Goal: Obtain resource: Download file/media

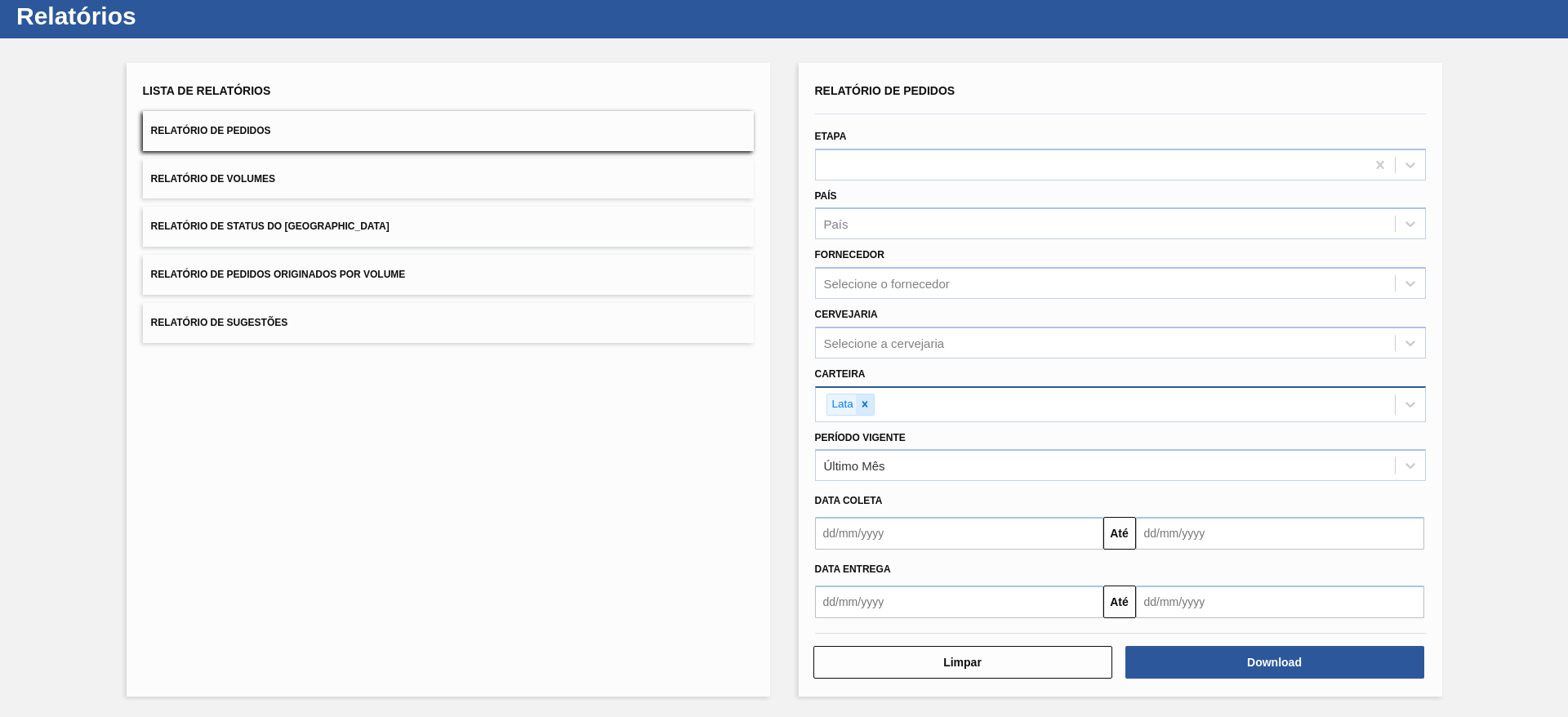
click at [860, 402] on icon at bounding box center [865, 404] width 11 height 11
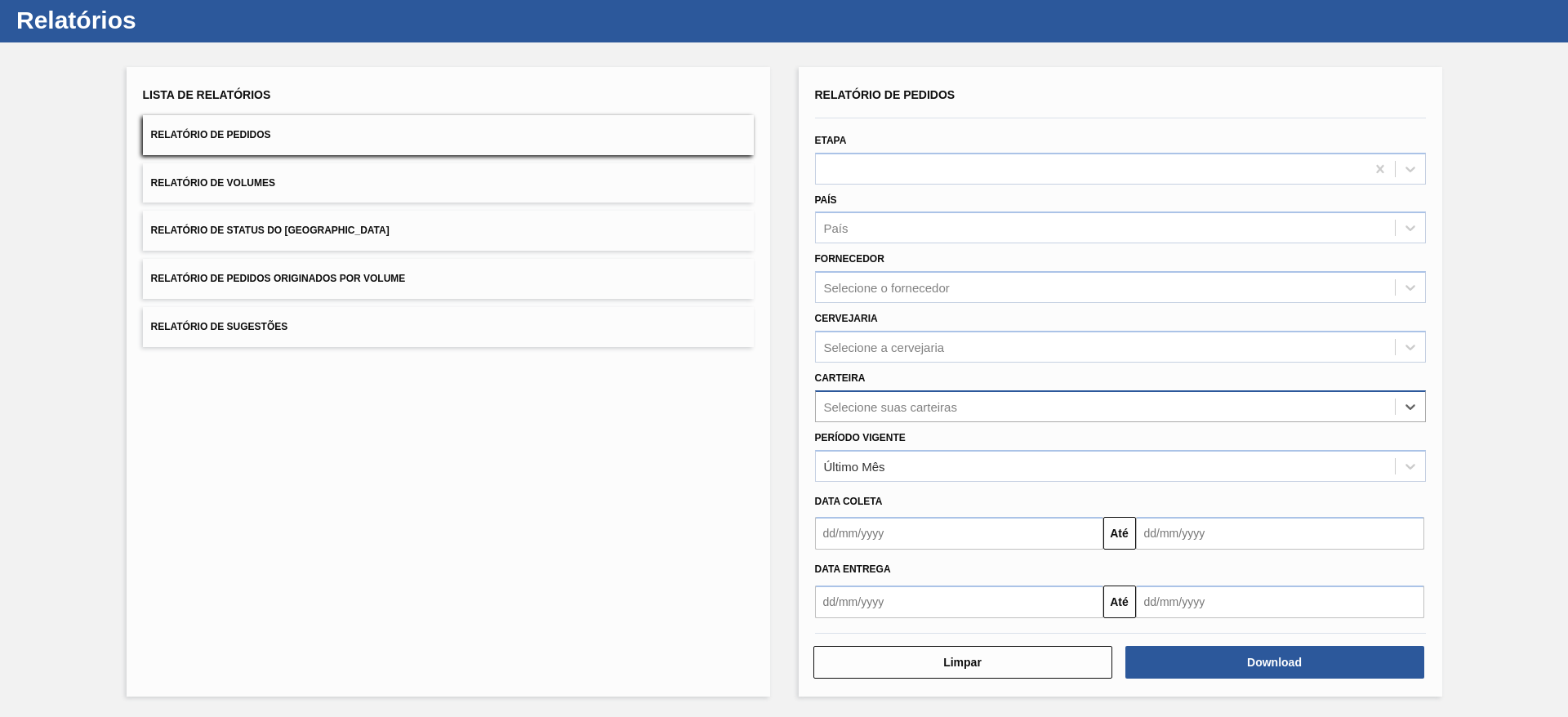
scroll to position [40, 0]
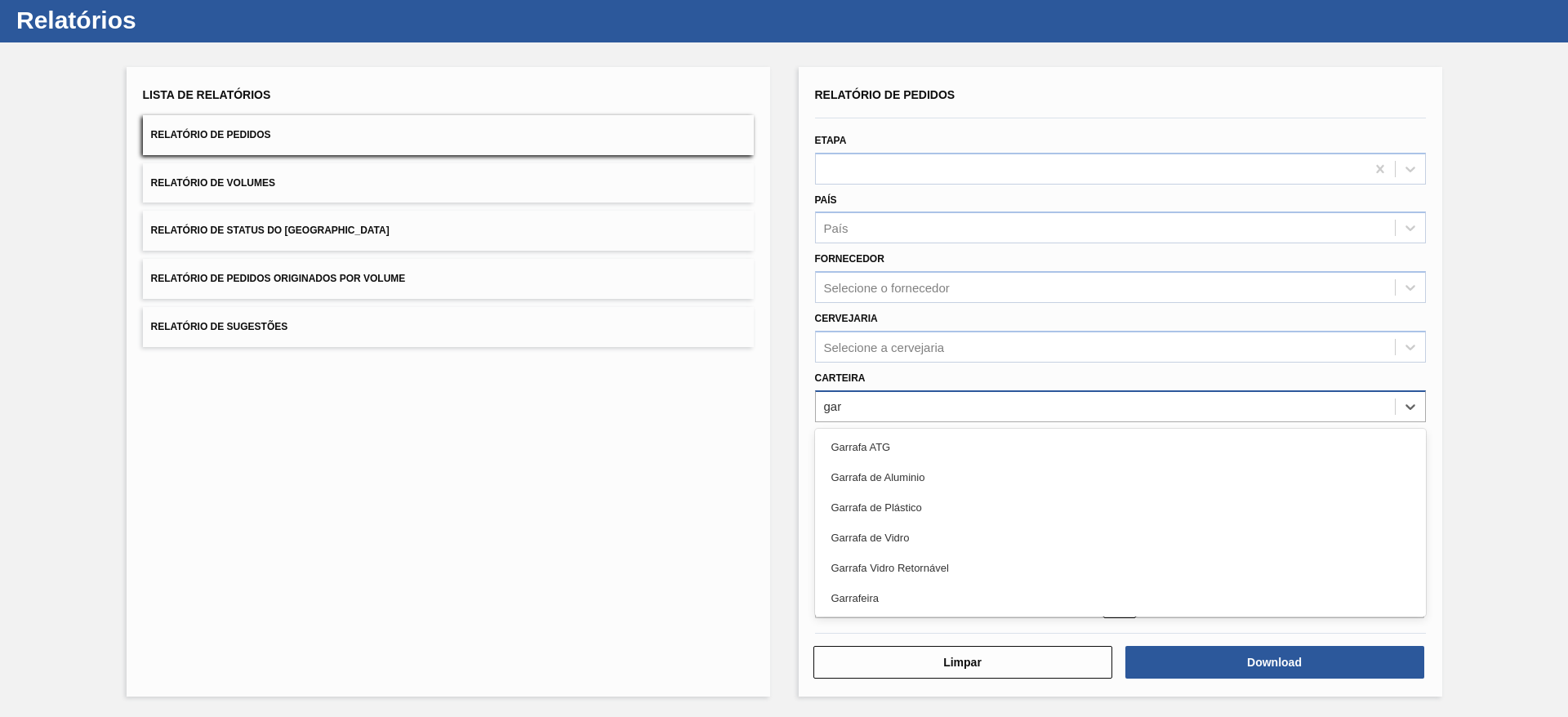
type input "garr"
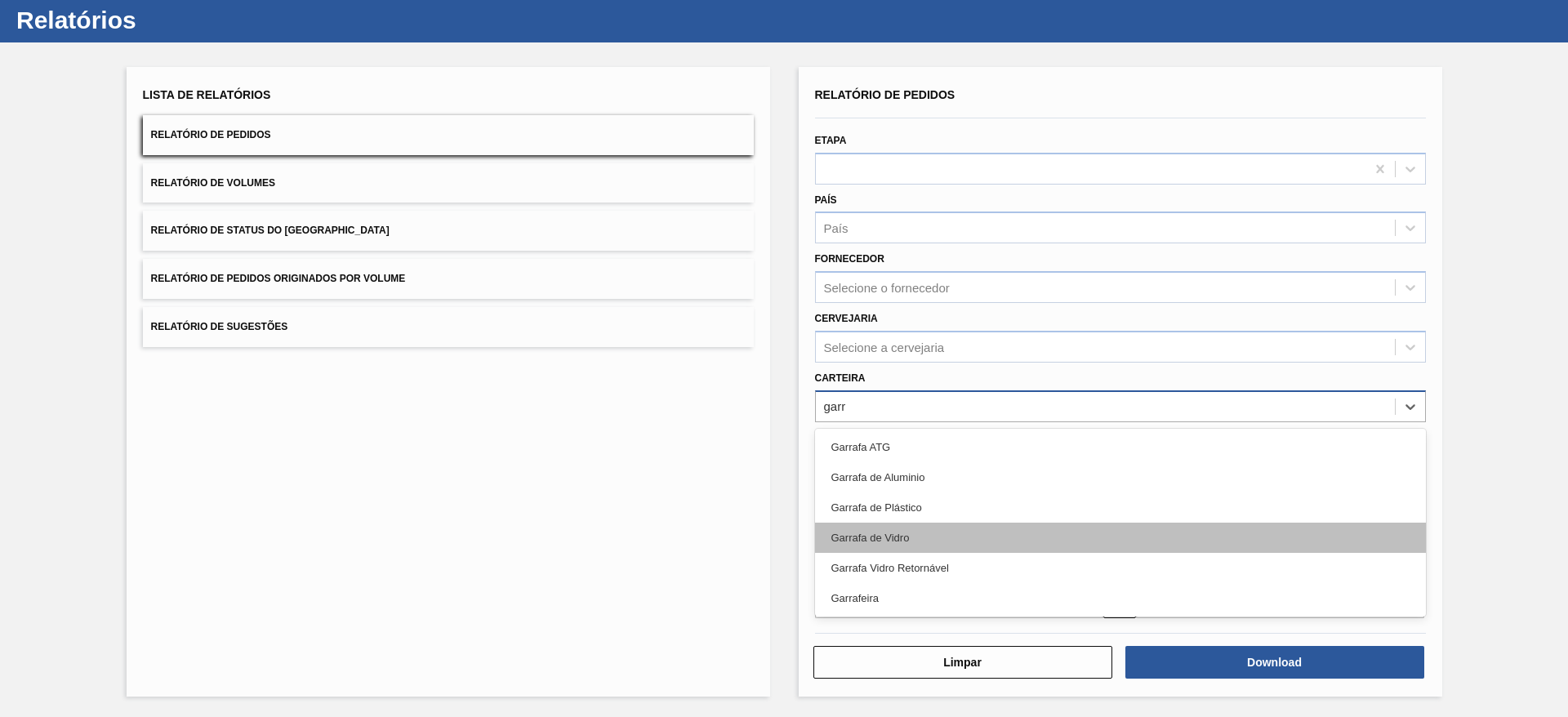
click at [897, 530] on div "Garrafa de Vidro" at bounding box center [1121, 538] width 611 height 30
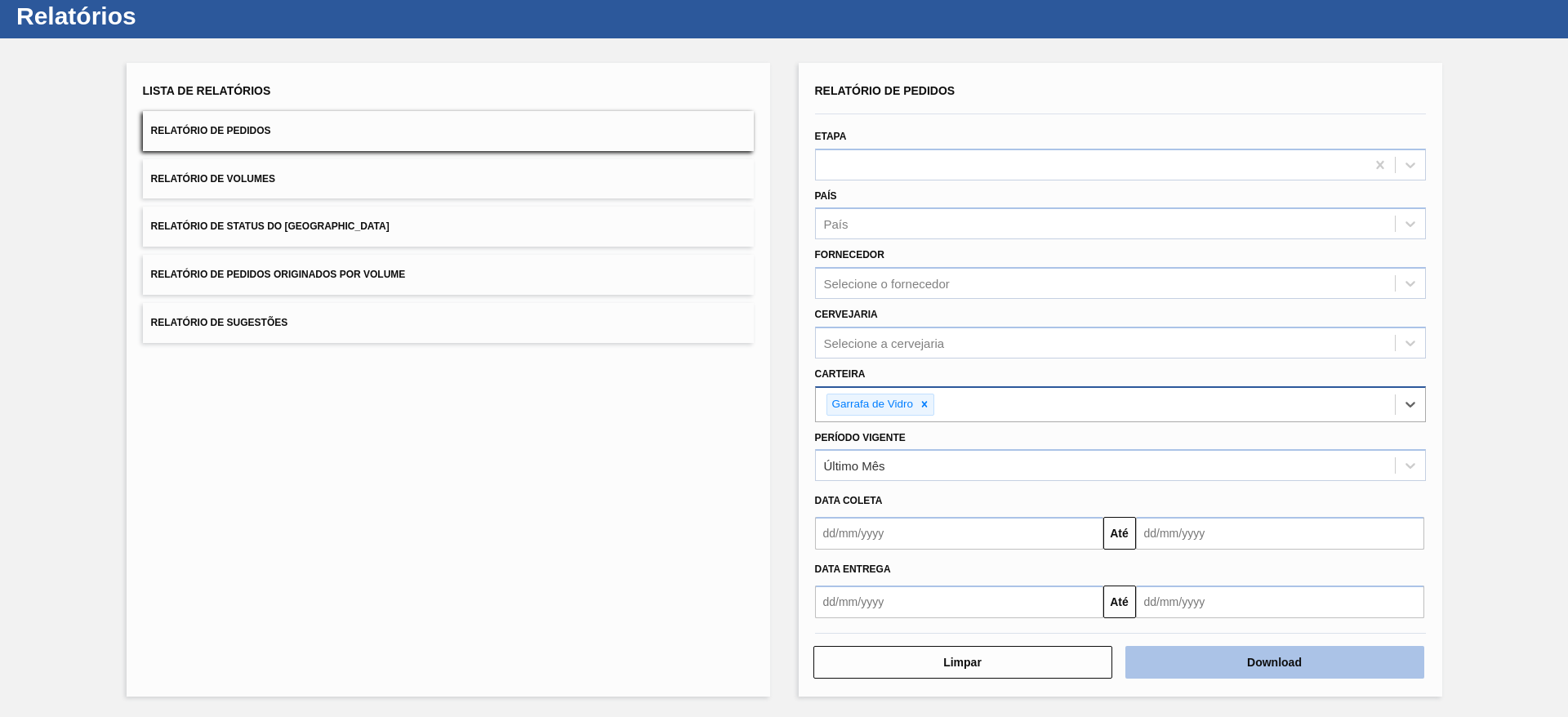
click at [1251, 655] on button "Download" at bounding box center [1274, 663] width 299 height 33
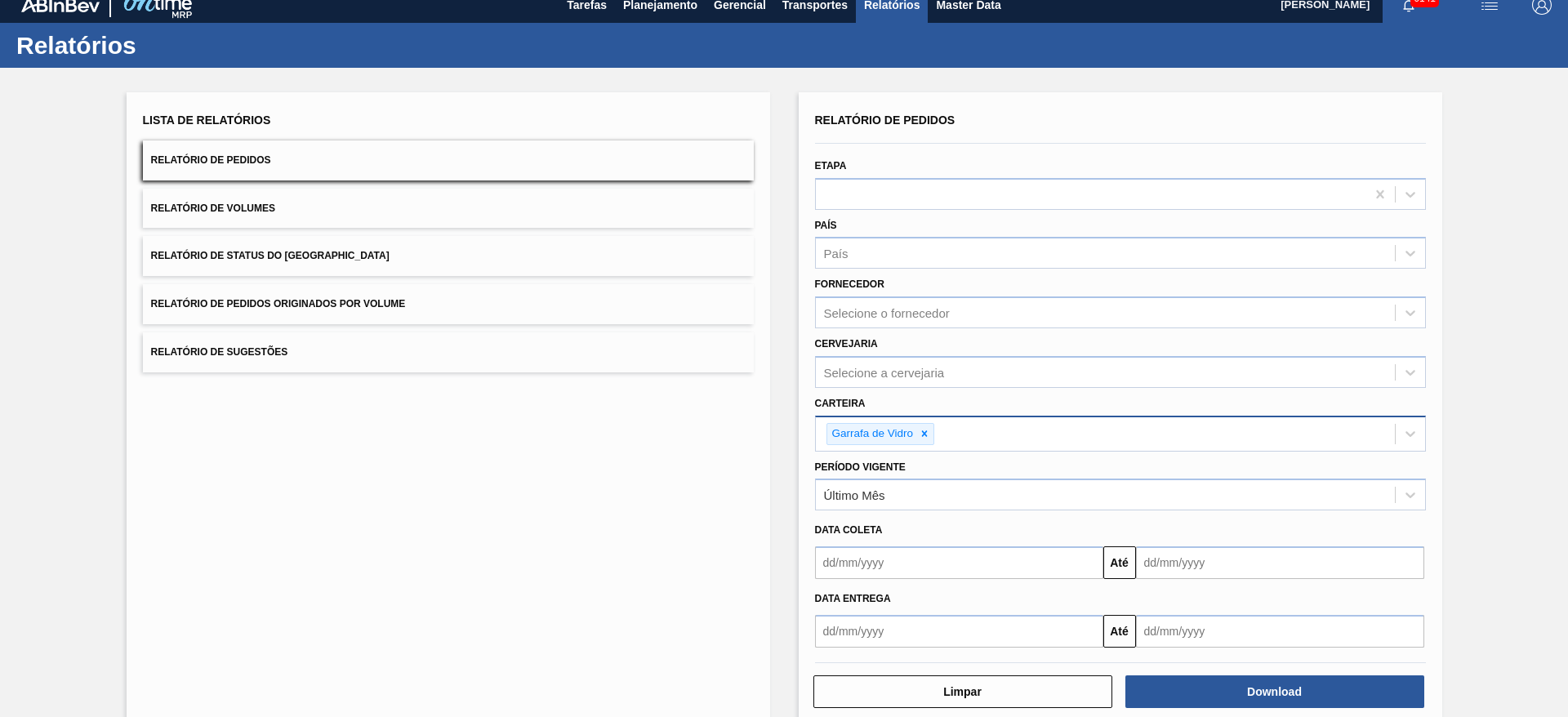
scroll to position [0, 0]
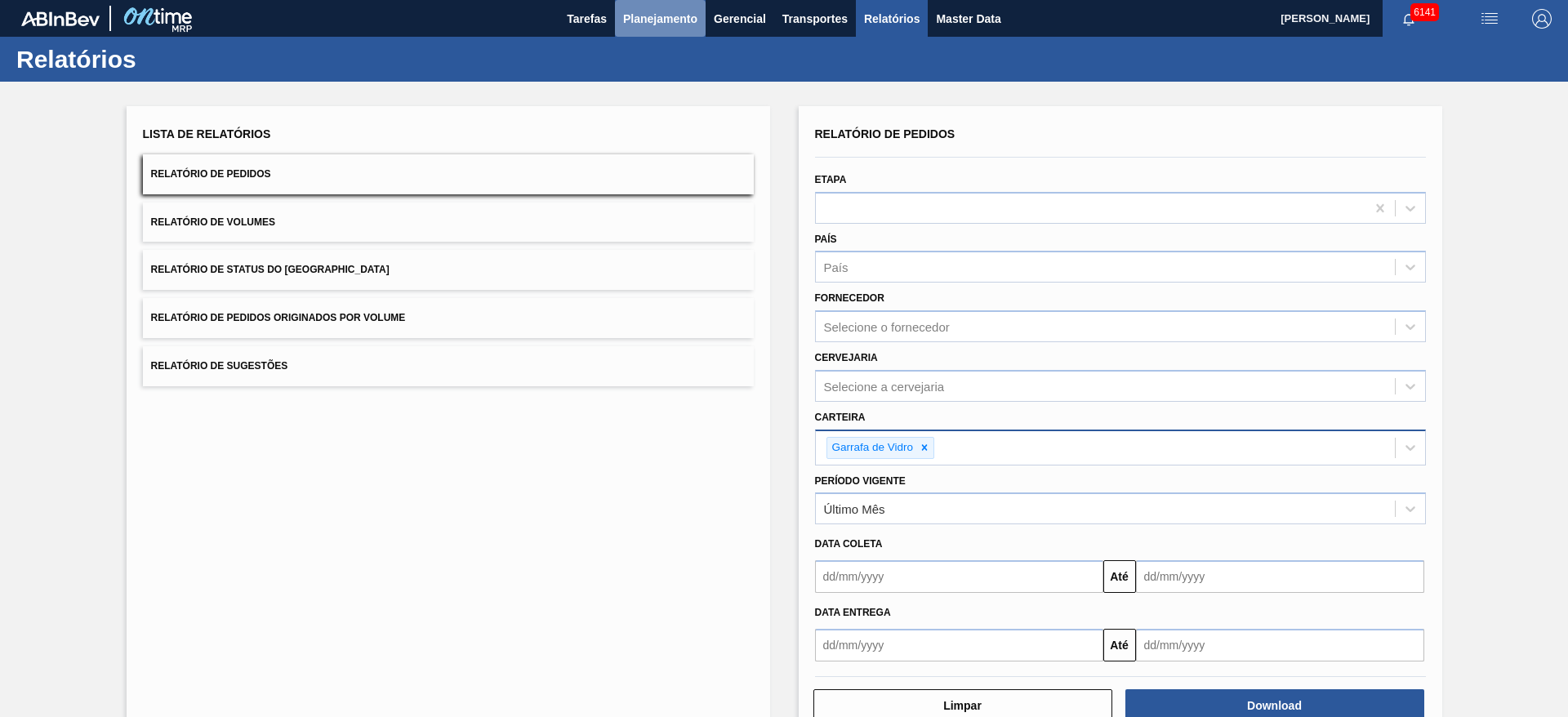
click at [676, 18] on span "Planejamento" at bounding box center [660, 18] width 75 height 19
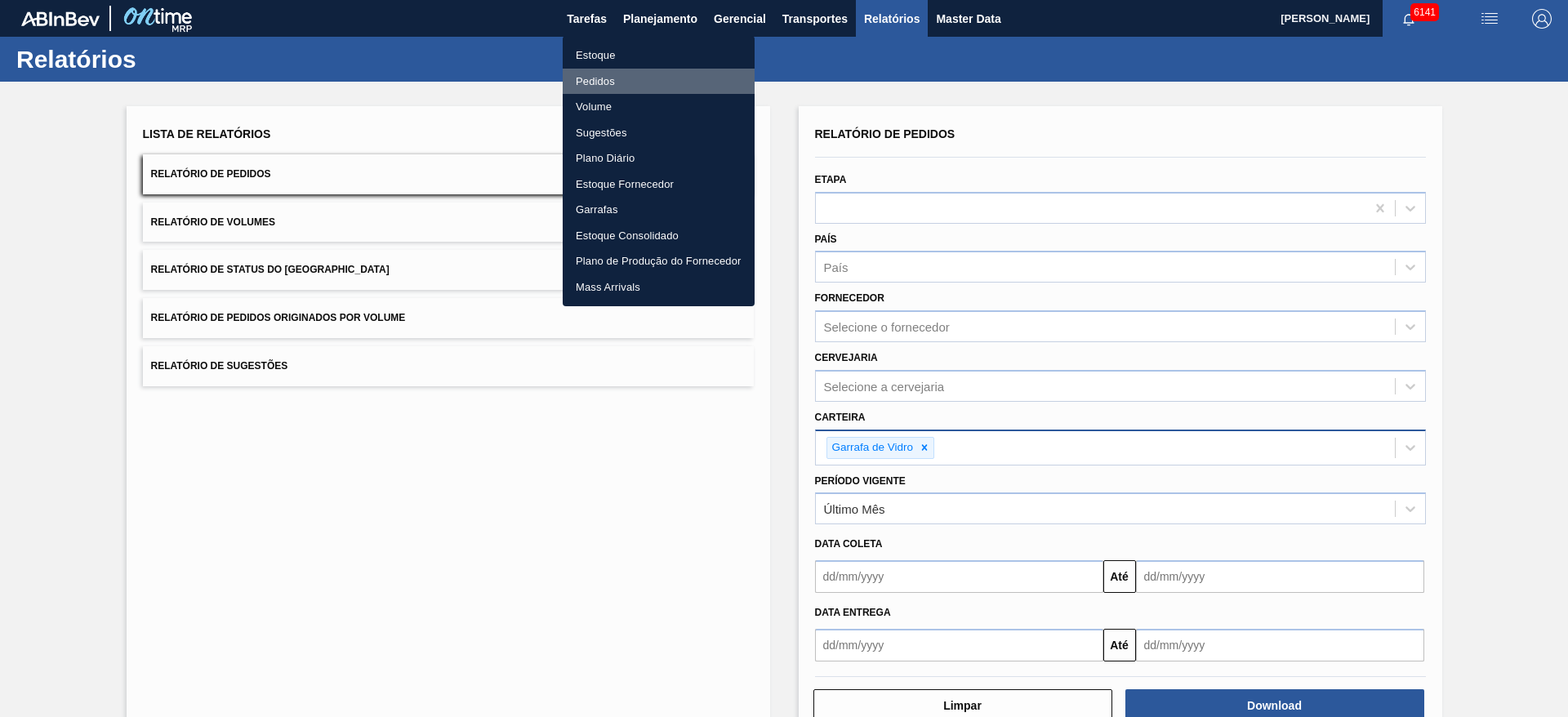
click at [602, 79] on li "Pedidos" at bounding box center [659, 82] width 192 height 26
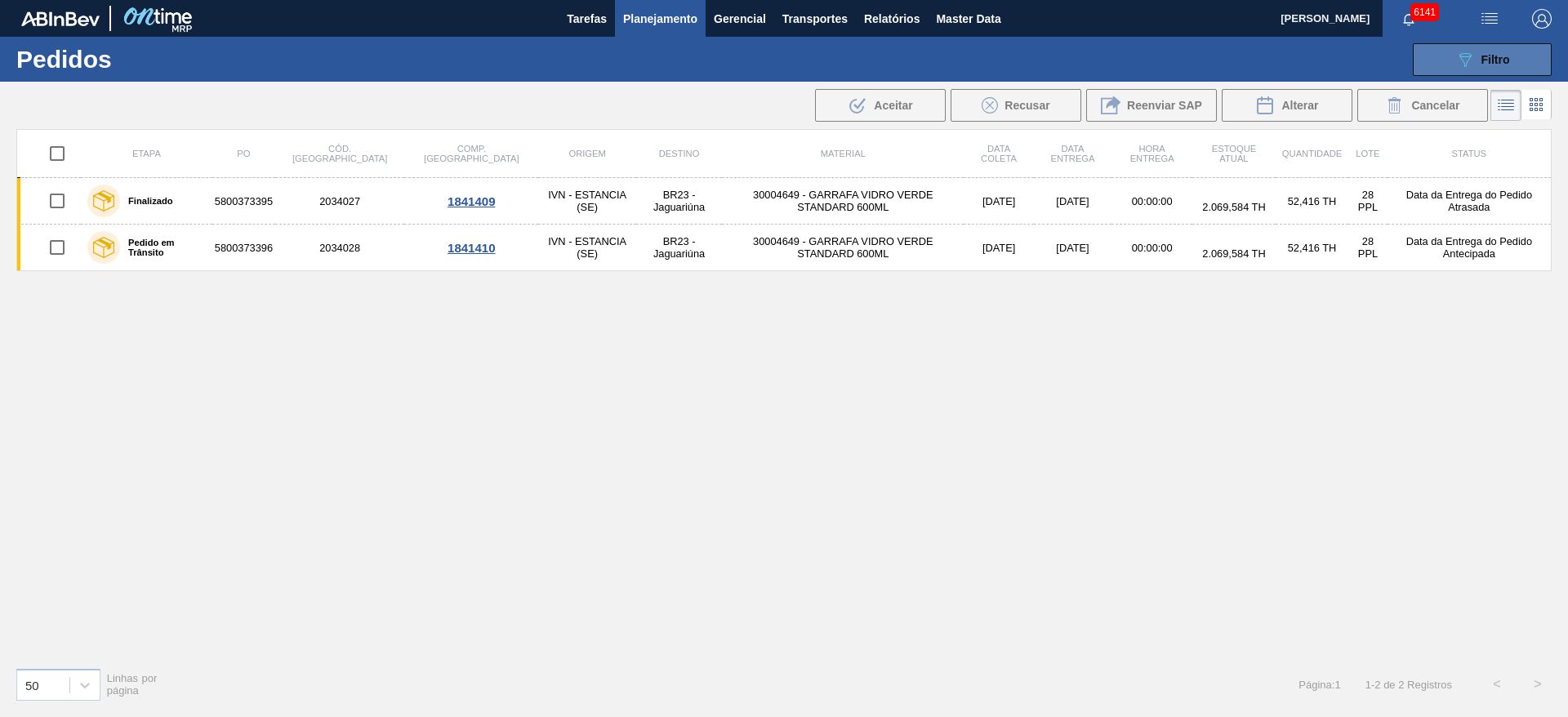
click at [1474, 60] on icon "089F7B8B-B2A5-4AFE-B5C0-19BA573D28AC" at bounding box center [1465, 59] width 19 height 19
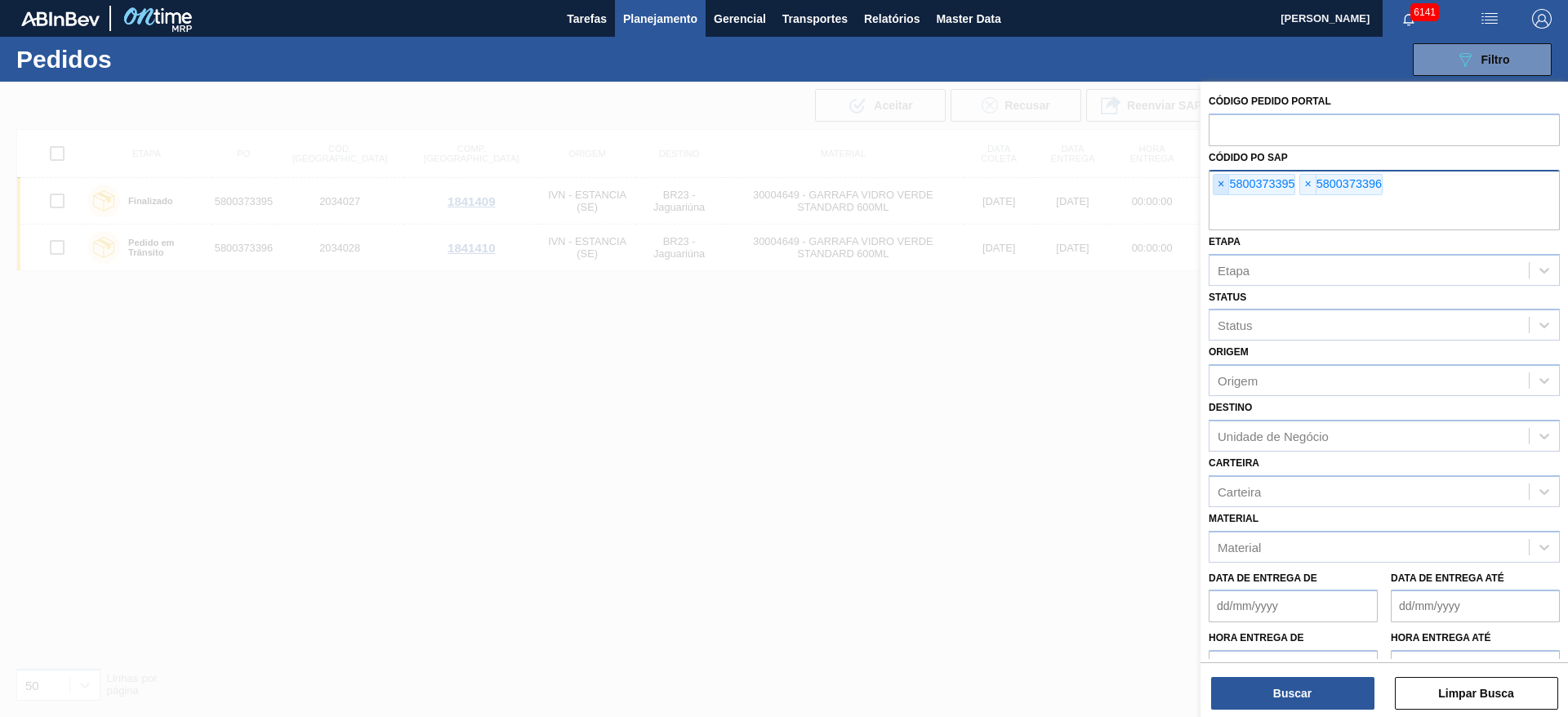
click at [1222, 185] on span "×" at bounding box center [1221, 184] width 16 height 19
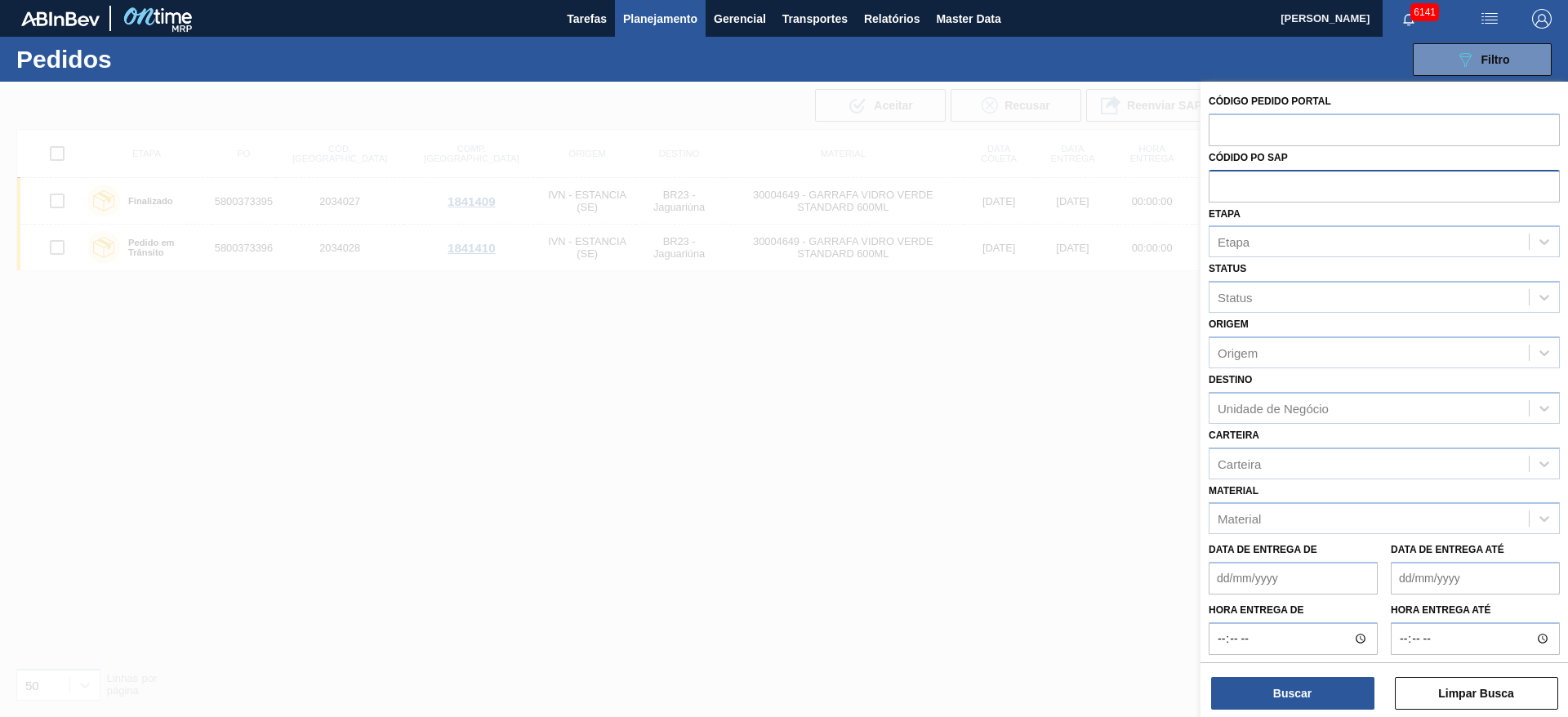
paste input "text"
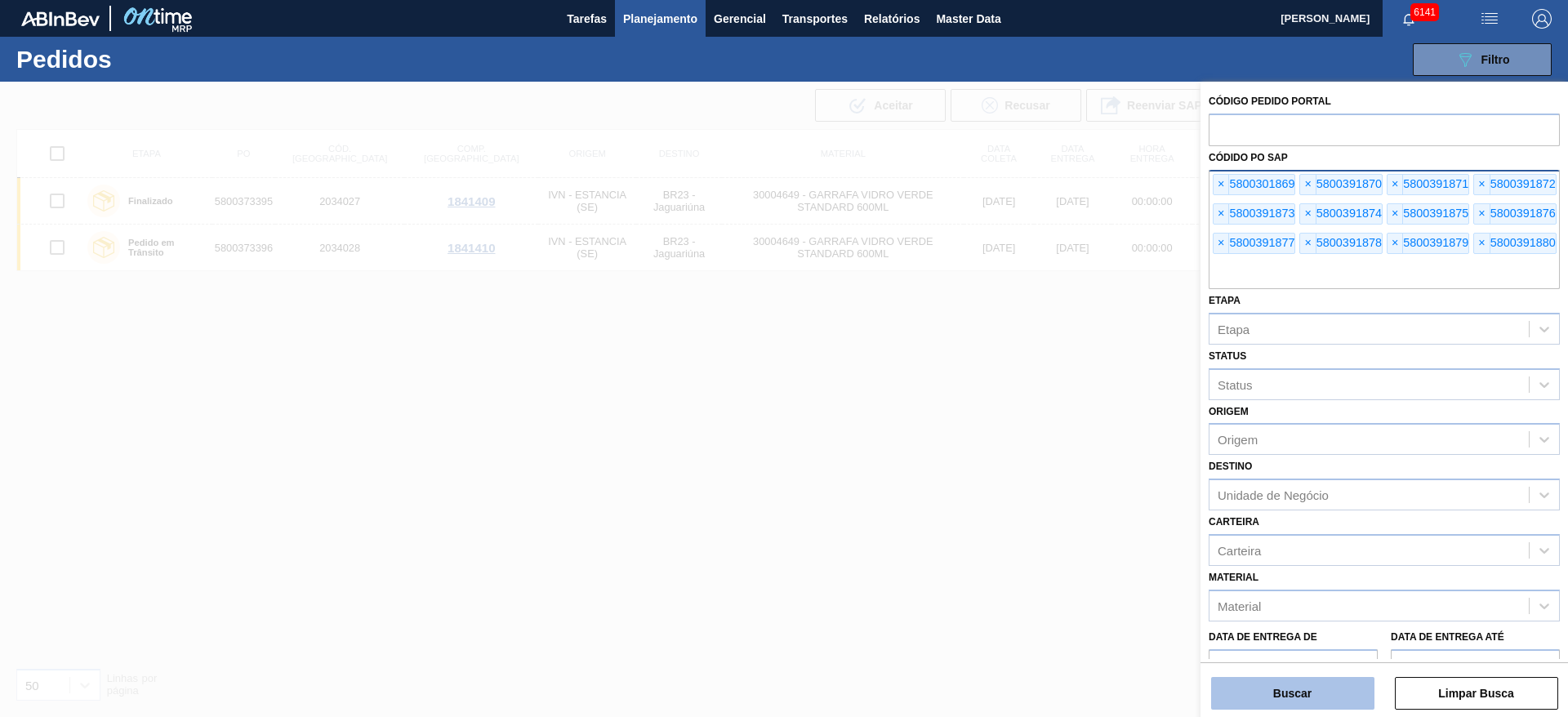
click at [1313, 683] on button "Buscar" at bounding box center [1293, 694] width 164 height 33
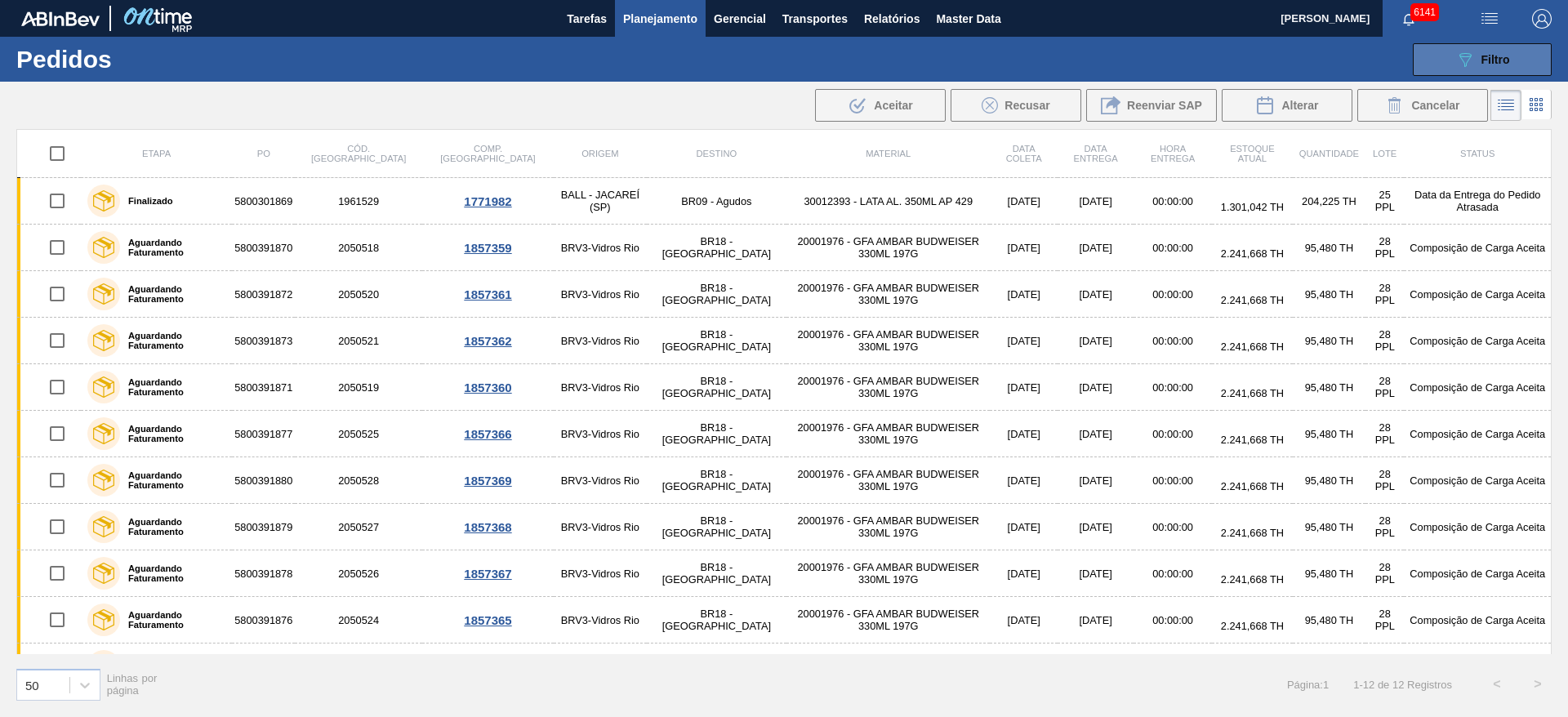
click at [1494, 52] on div "089F7B8B-B2A5-4AFE-B5C0-19BA573D28AC Filtro" at bounding box center [1482, 59] width 54 height 19
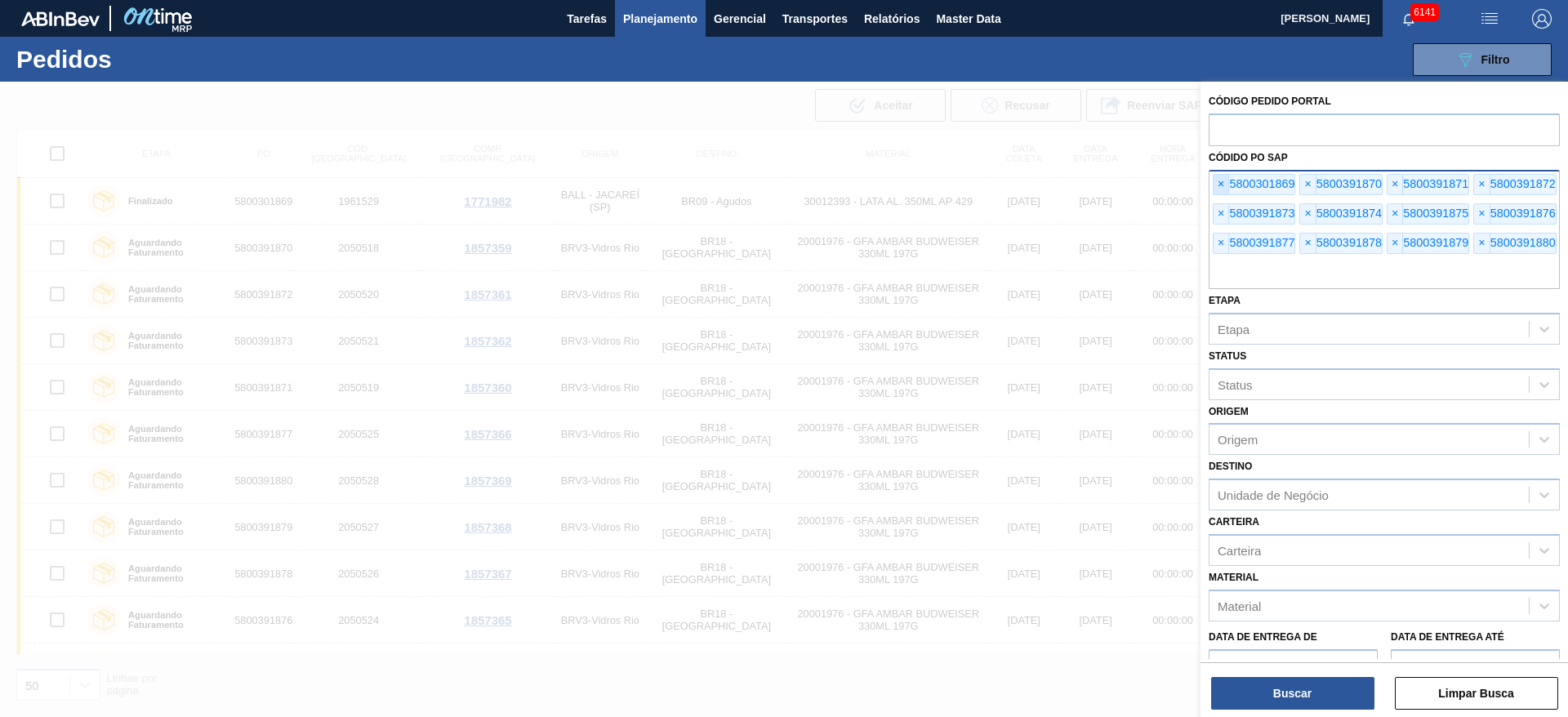
click at [1220, 180] on span "×" at bounding box center [1221, 184] width 16 height 19
click at [1216, 181] on span "×" at bounding box center [1221, 184] width 16 height 19
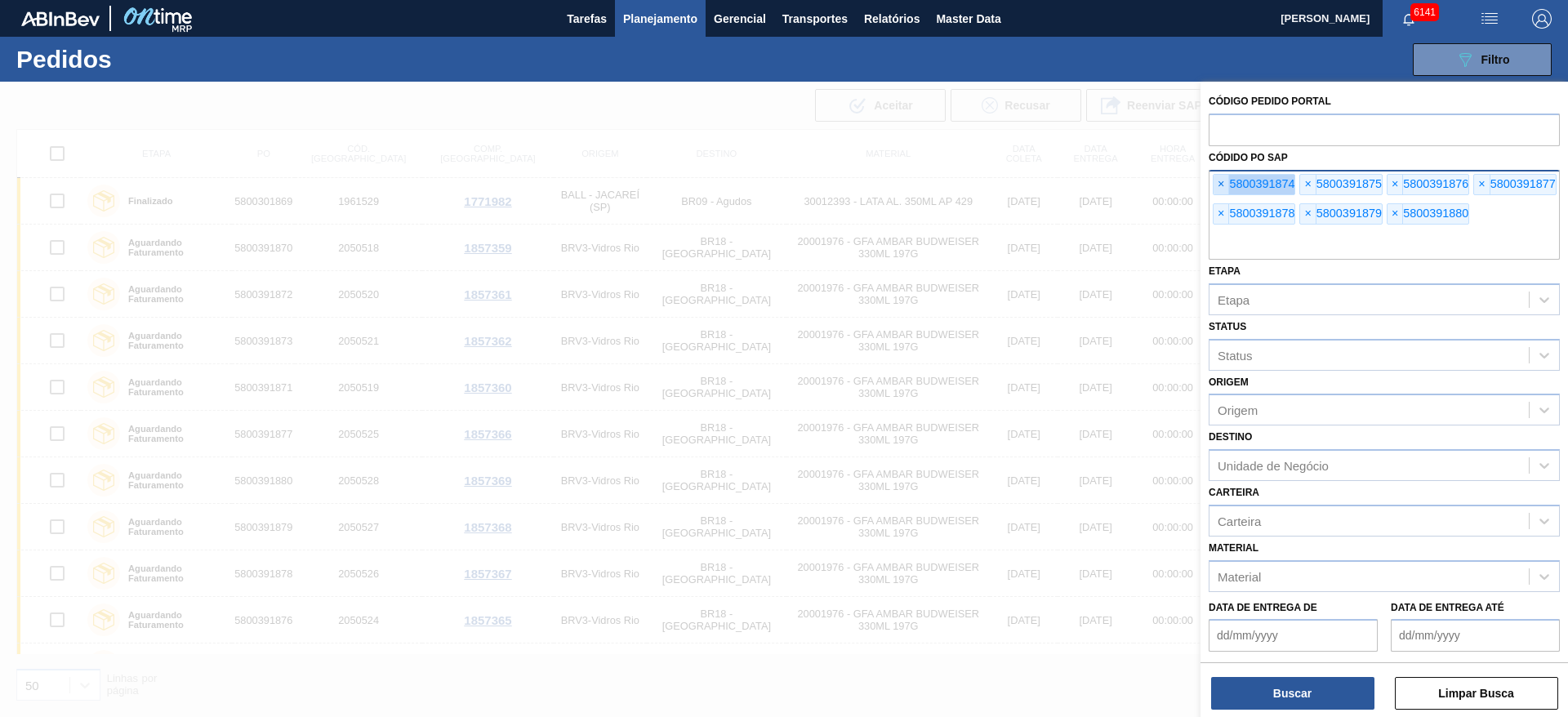
click at [1216, 181] on span "×" at bounding box center [1221, 184] width 16 height 19
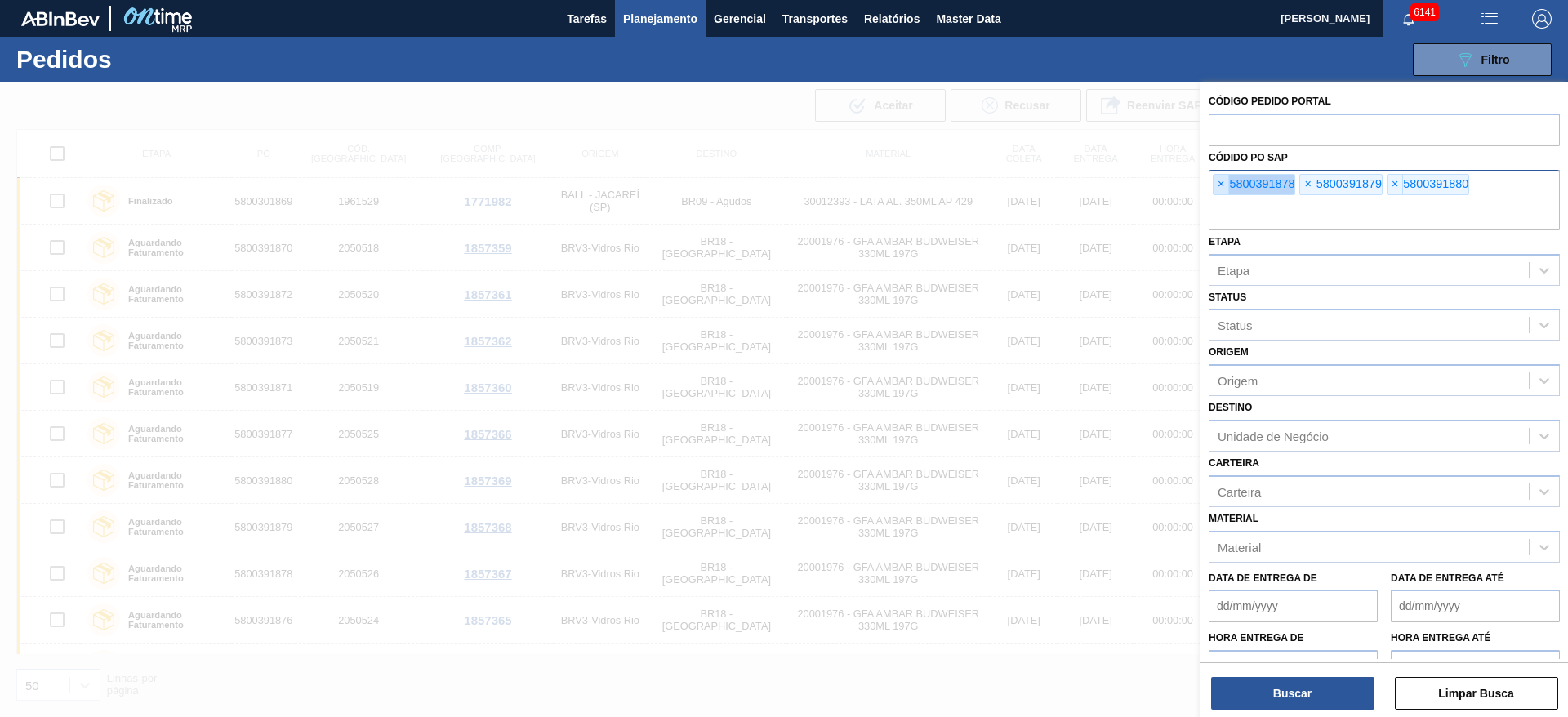
click at [1216, 181] on span "×" at bounding box center [1221, 184] width 16 height 19
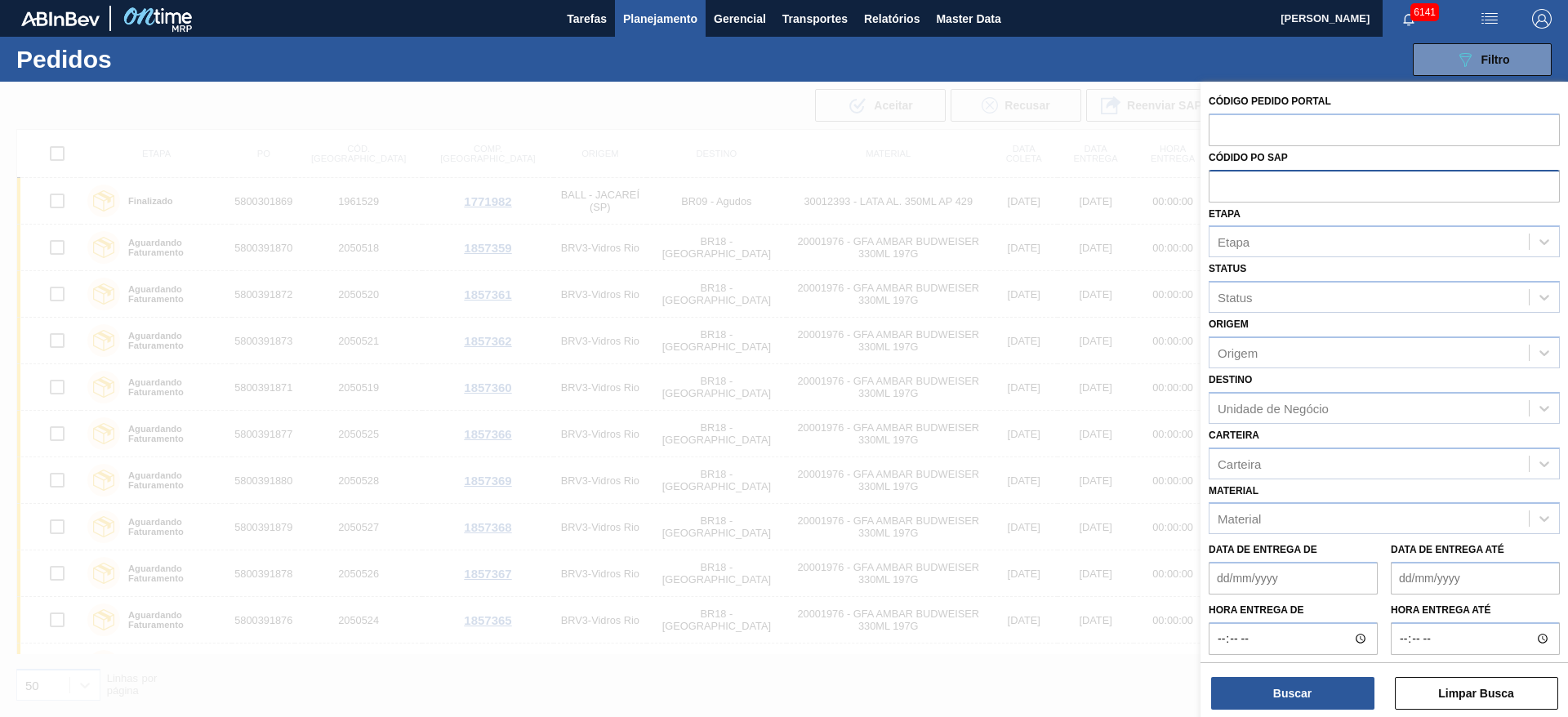
click at [1216, 181] on input "text" at bounding box center [1385, 186] width 352 height 31
paste input "text"
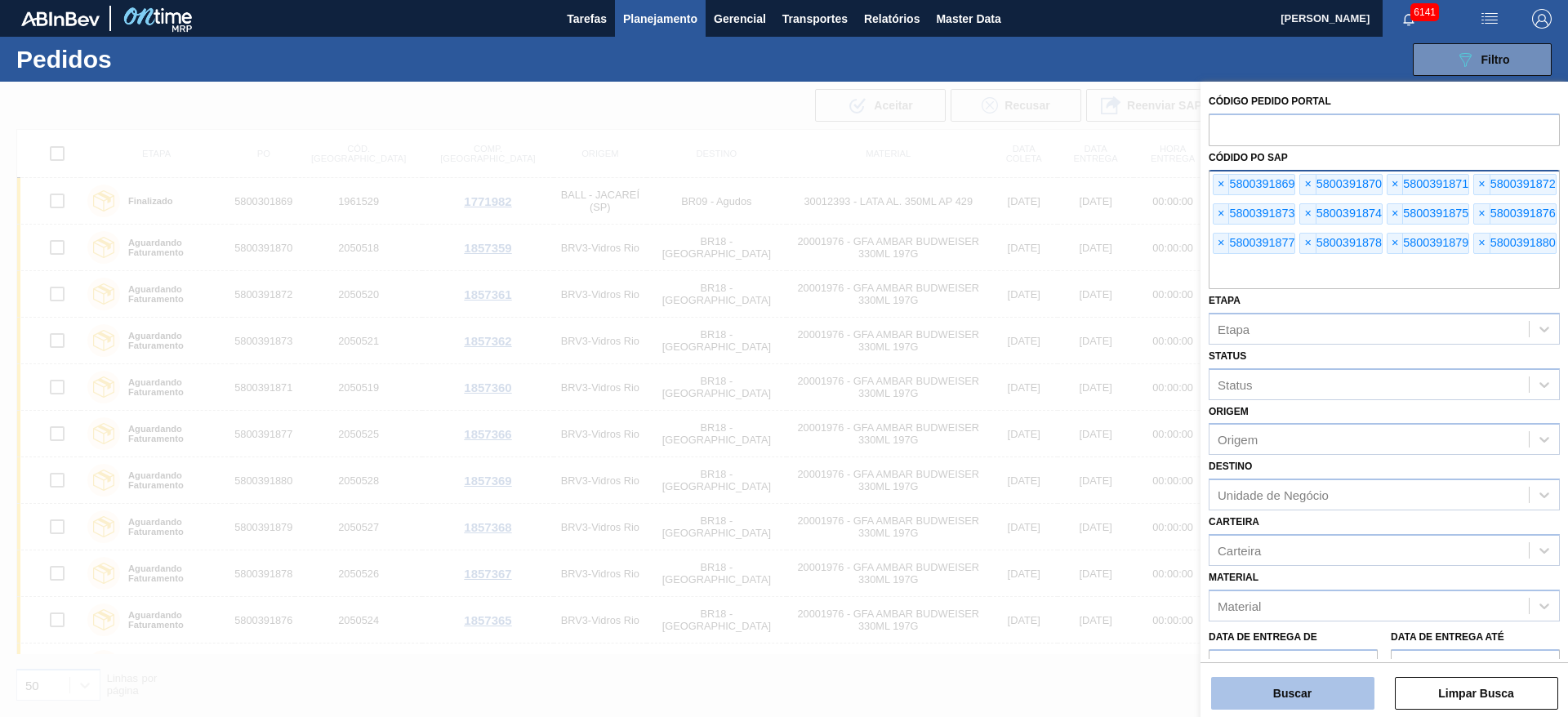
click at [1333, 692] on button "Buscar" at bounding box center [1293, 694] width 164 height 33
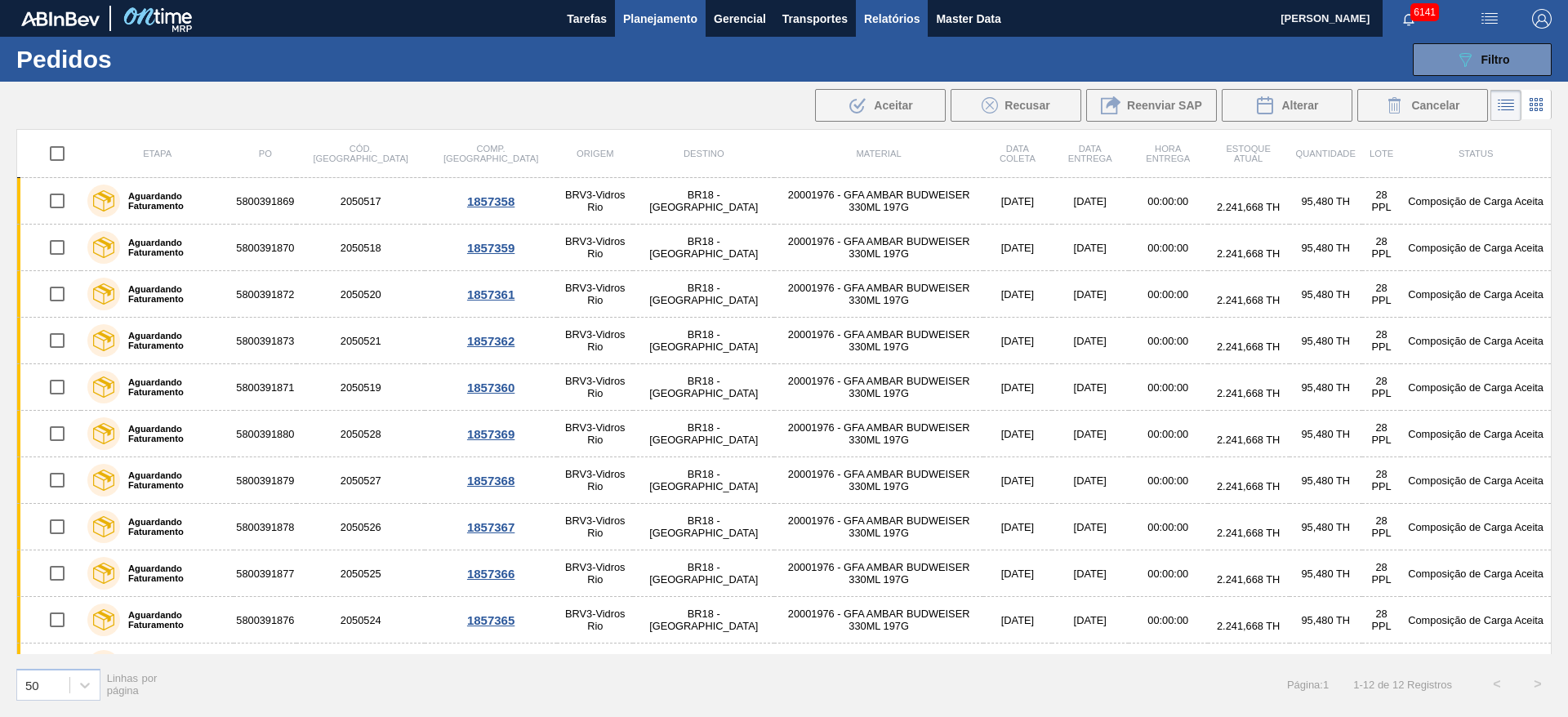
click at [912, 22] on span "Relatórios" at bounding box center [892, 18] width 55 height 19
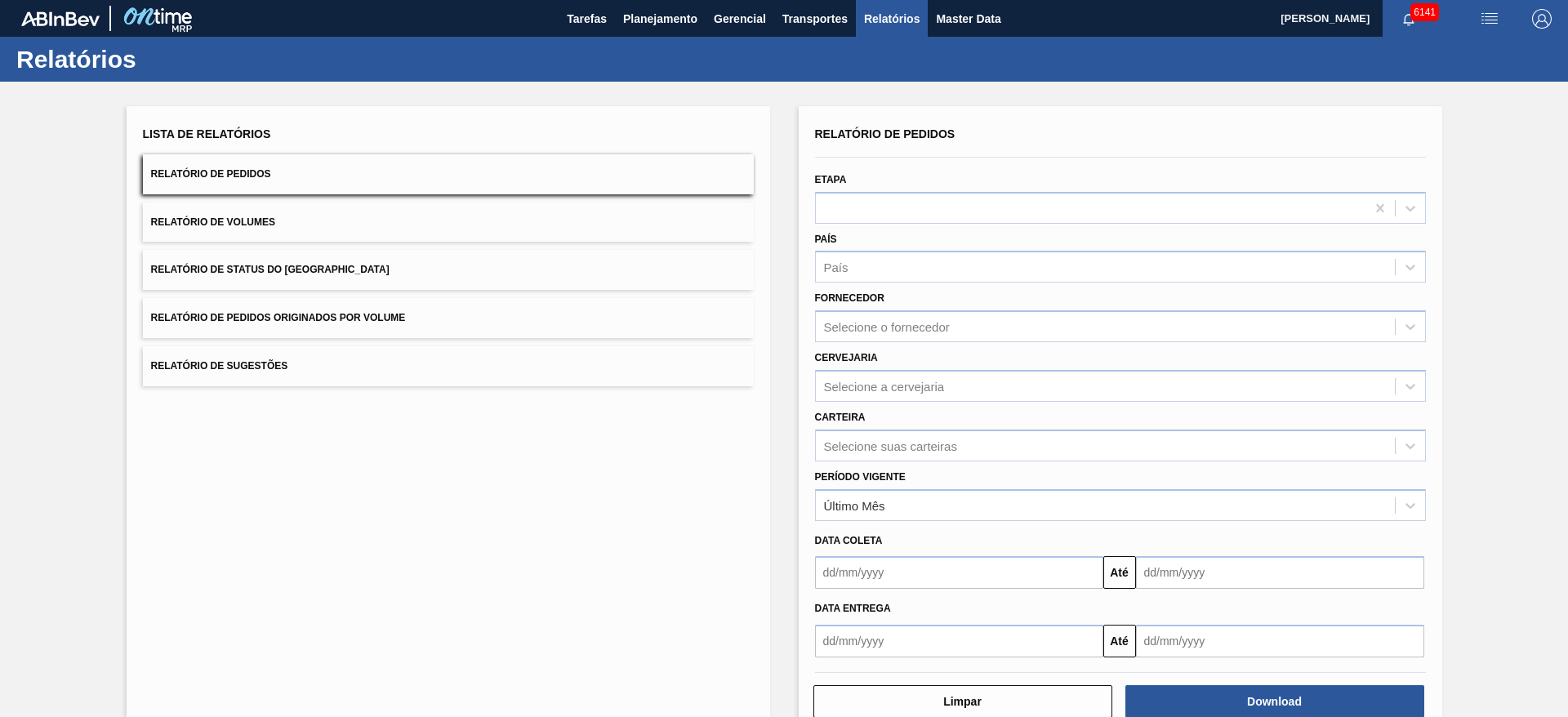
click at [263, 314] on span "Relatório de Pedidos Originados por Volume" at bounding box center [278, 318] width 255 height 11
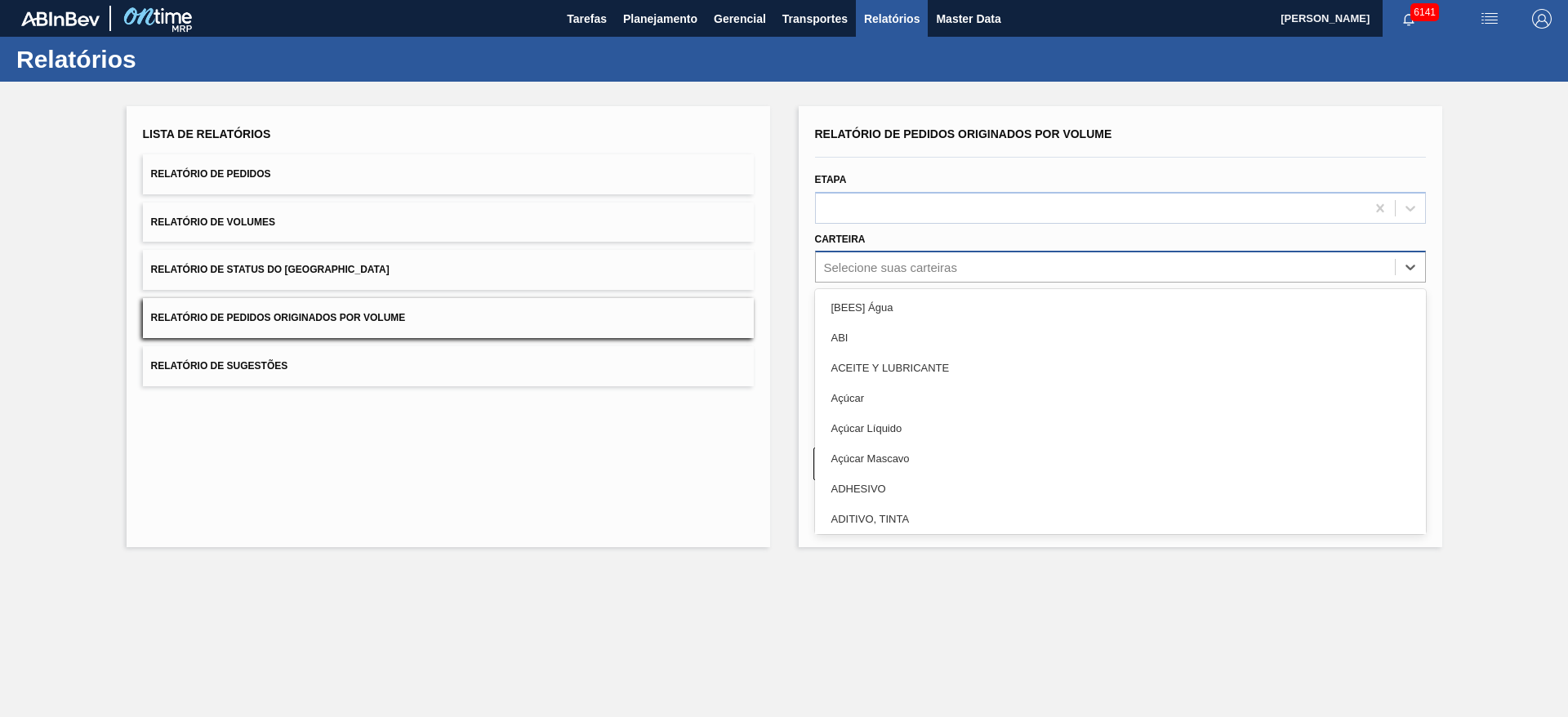
click at [972, 265] on div "Selecione suas carteiras" at bounding box center [1105, 268] width 579 height 24
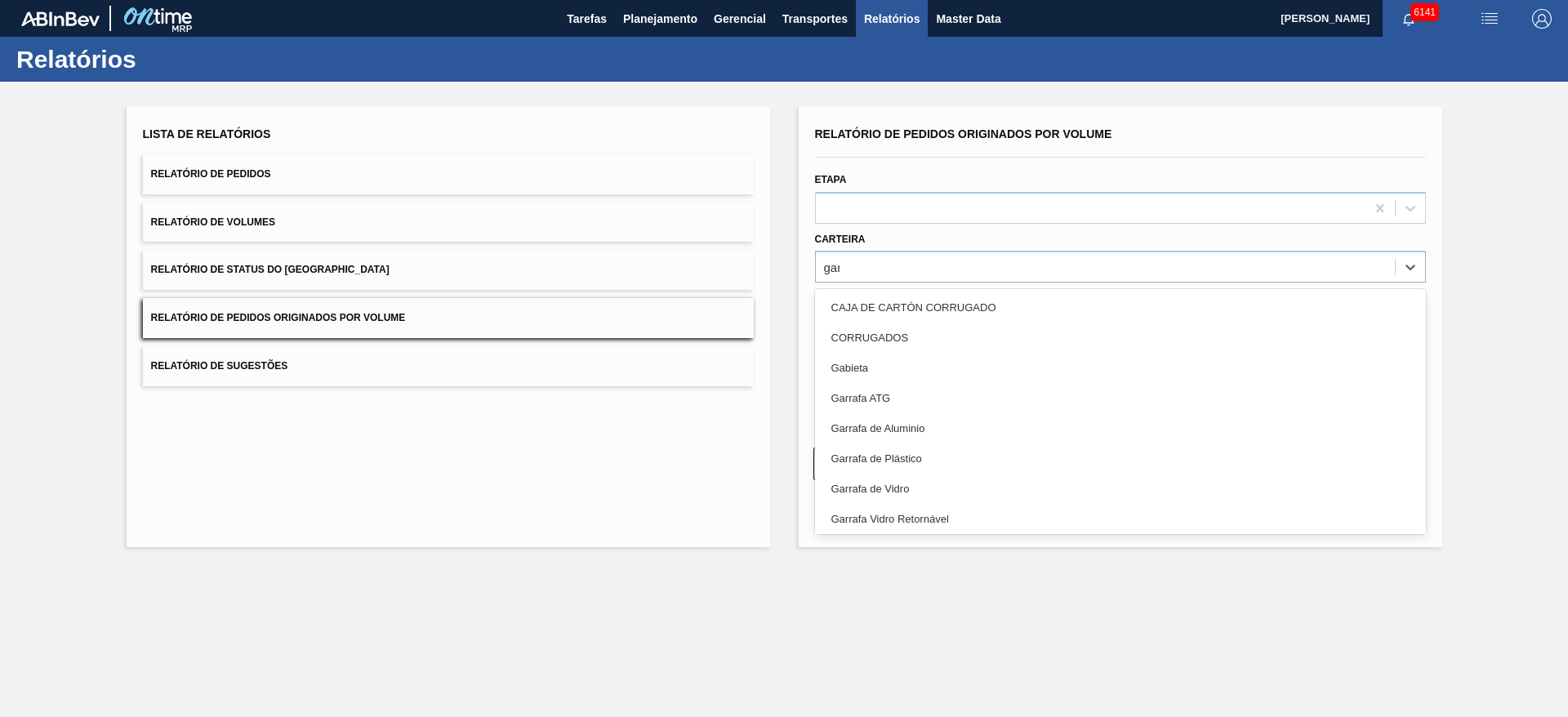
type input "garr"
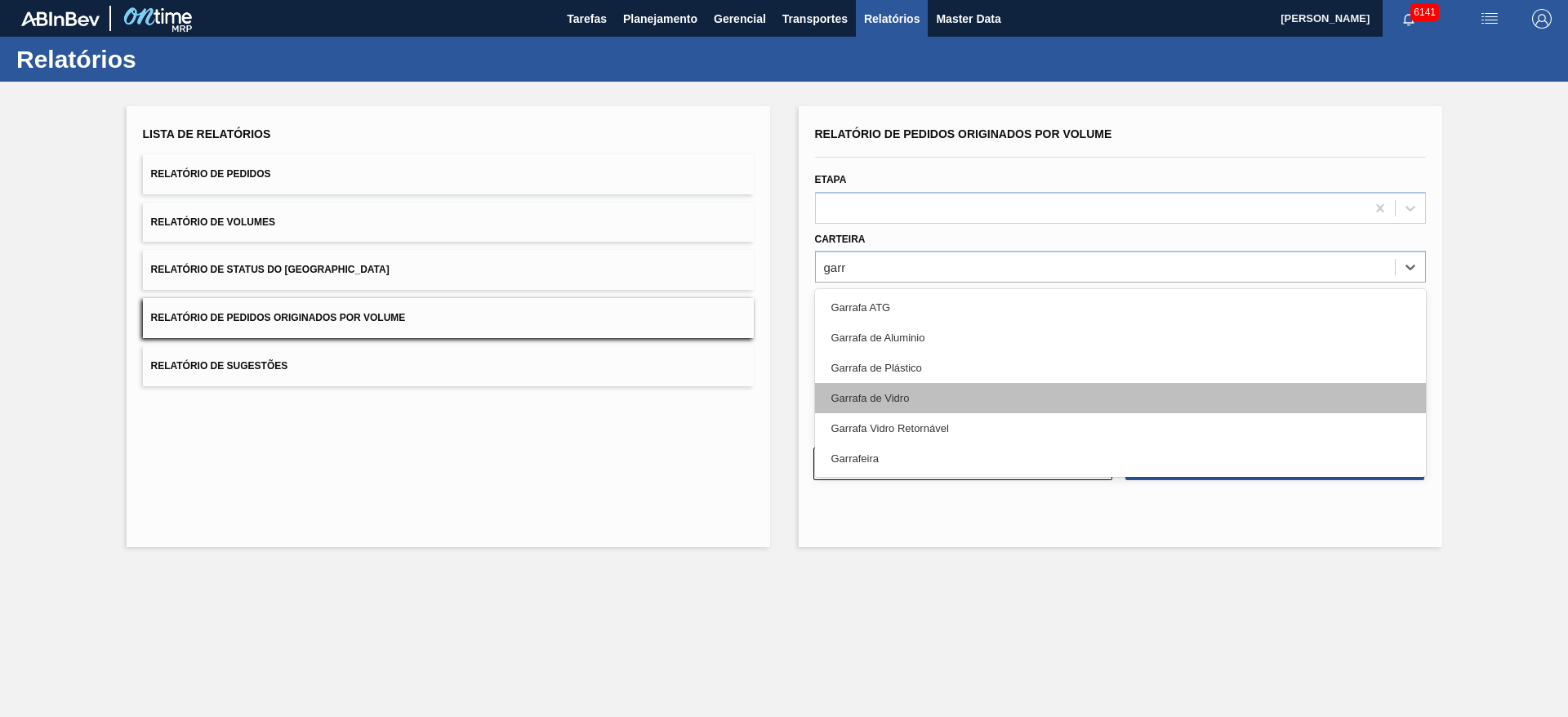
click at [867, 400] on div "Garrafa de Vidro" at bounding box center [1121, 398] width 611 height 30
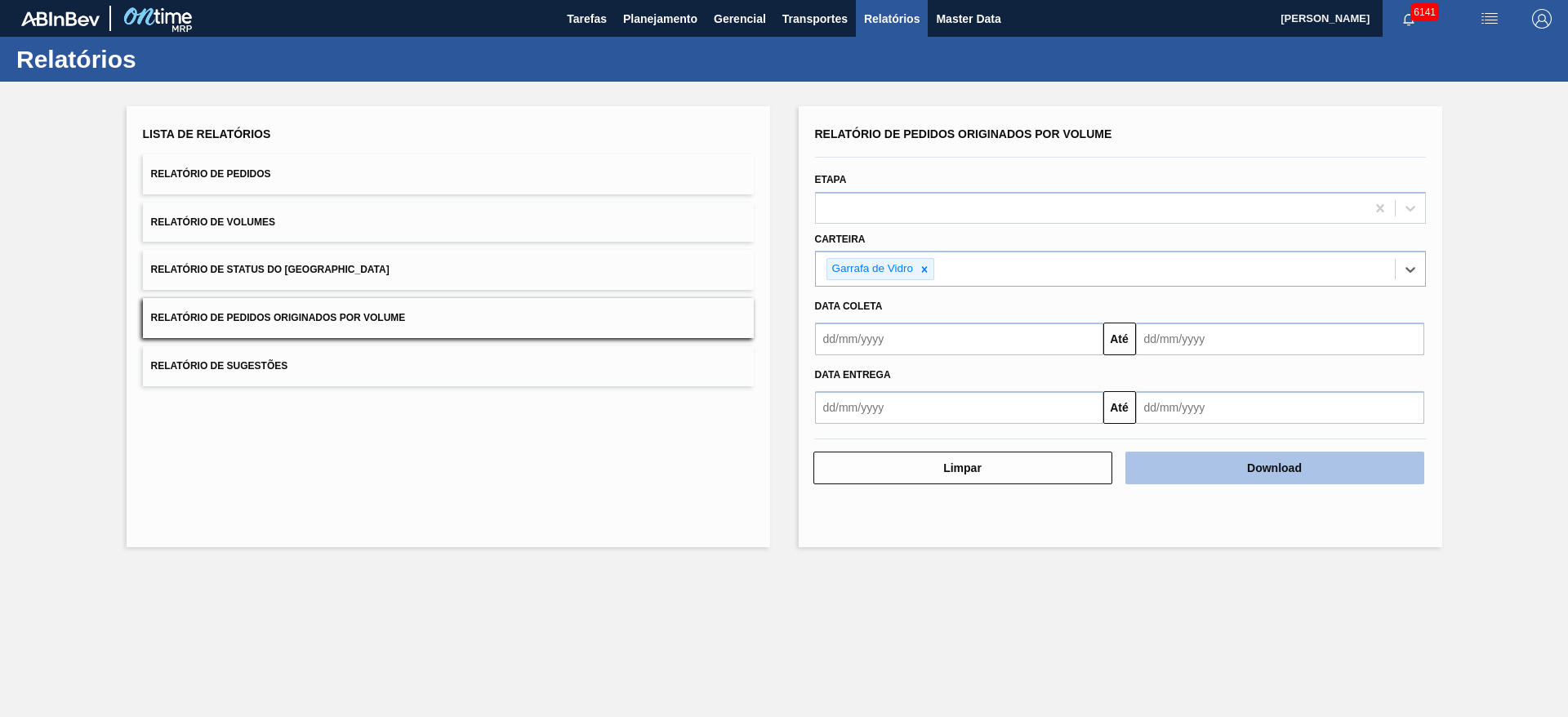
click at [1220, 461] on button "Download" at bounding box center [1274, 468] width 299 height 33
click at [247, 167] on button "Relatório de Pedidos" at bounding box center [448, 174] width 611 height 40
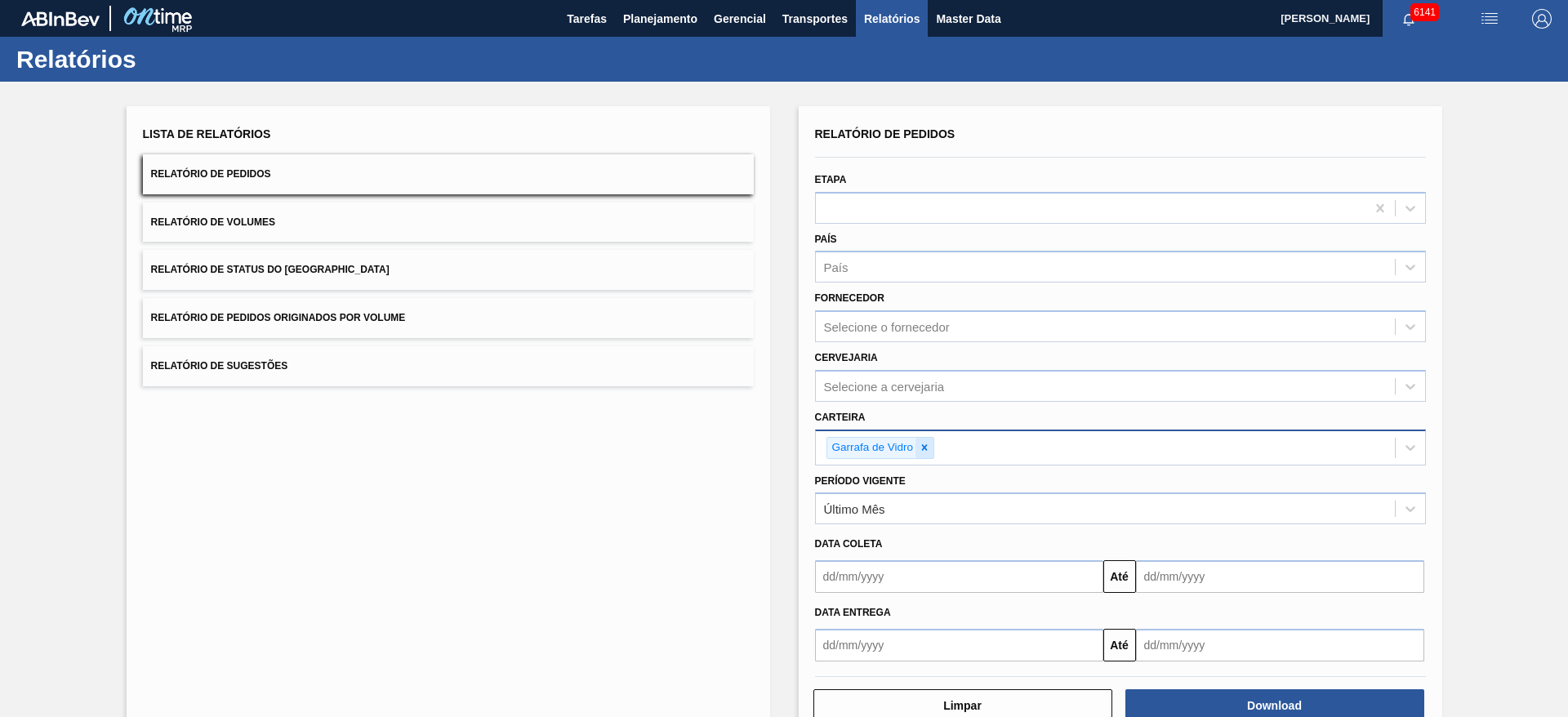
click at [928, 442] on div at bounding box center [925, 448] width 18 height 20
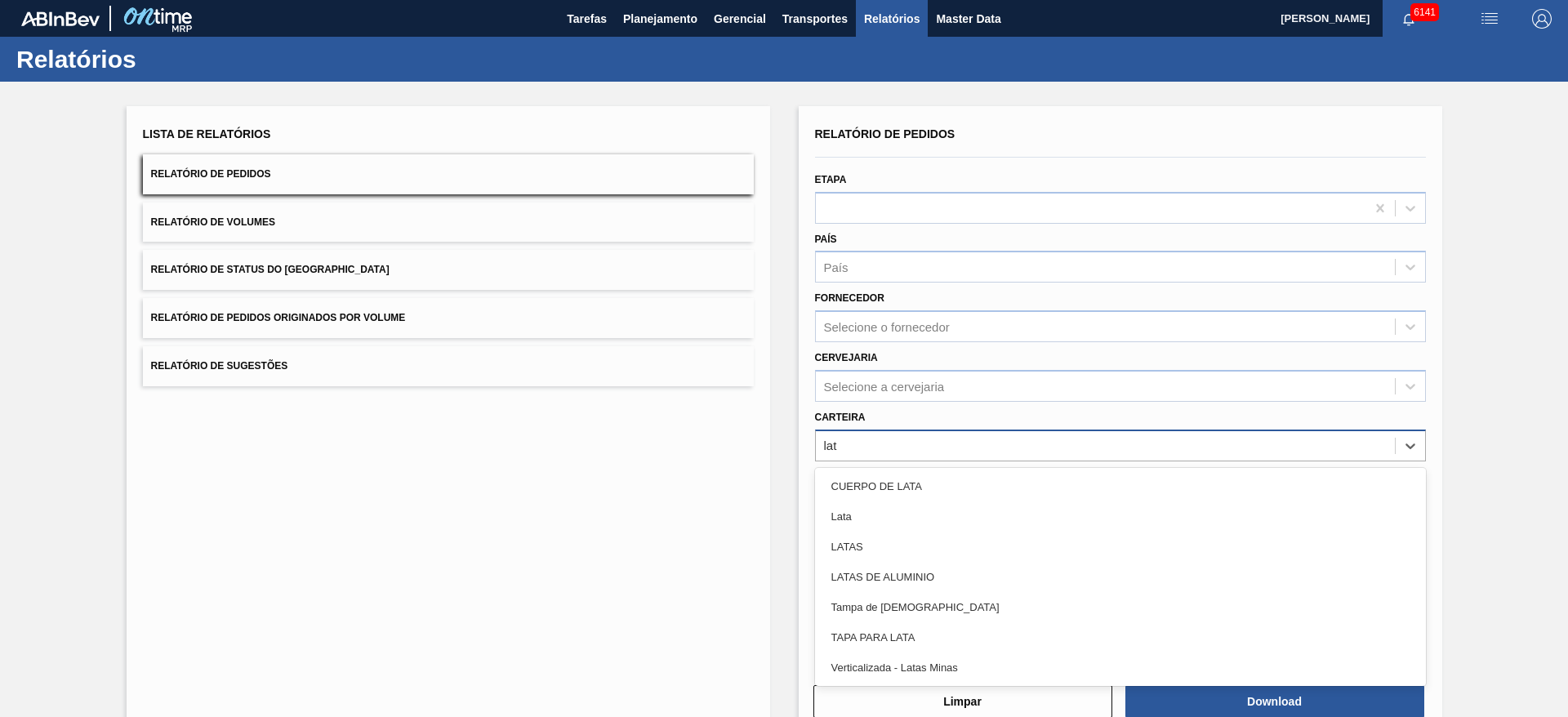
type input "lata"
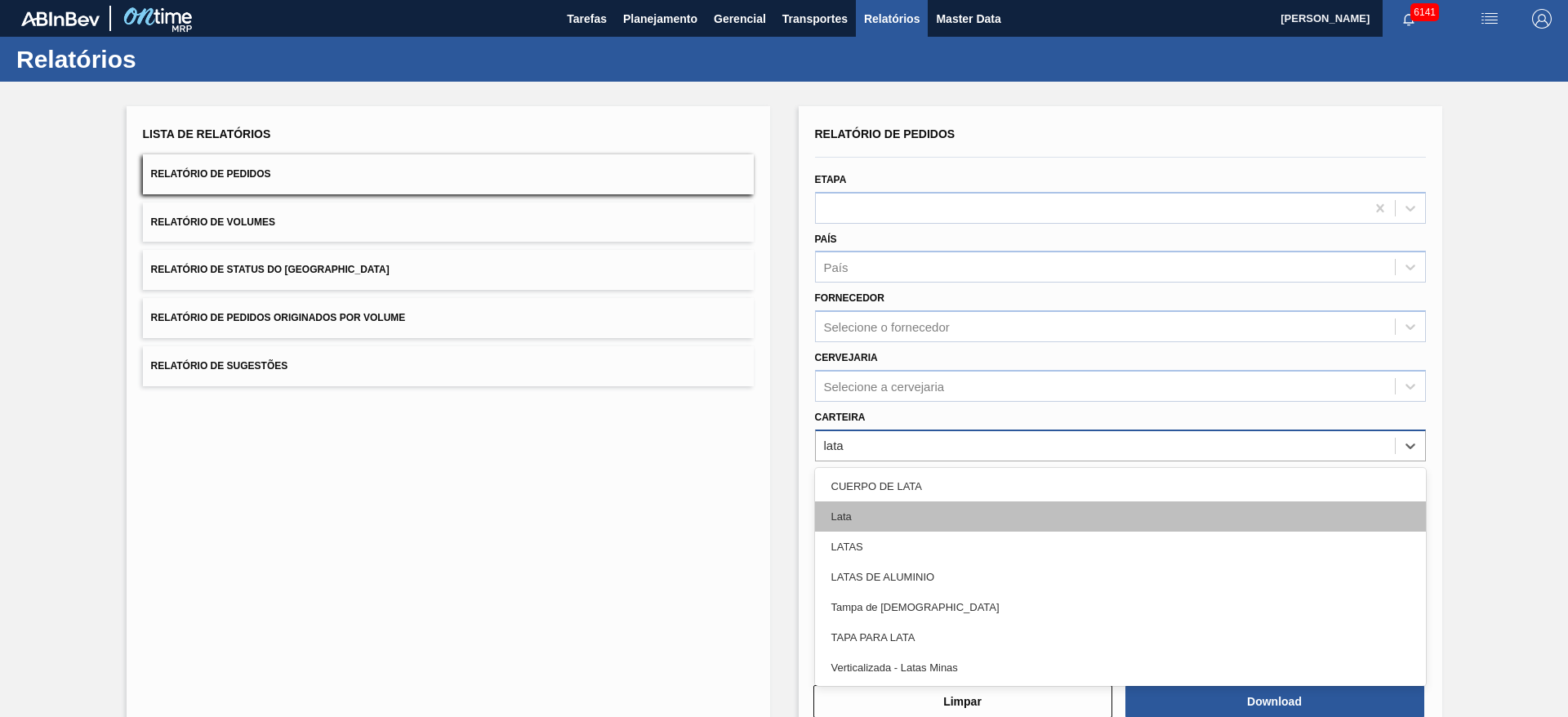
click at [909, 517] on div "Lata" at bounding box center [1121, 516] width 611 height 30
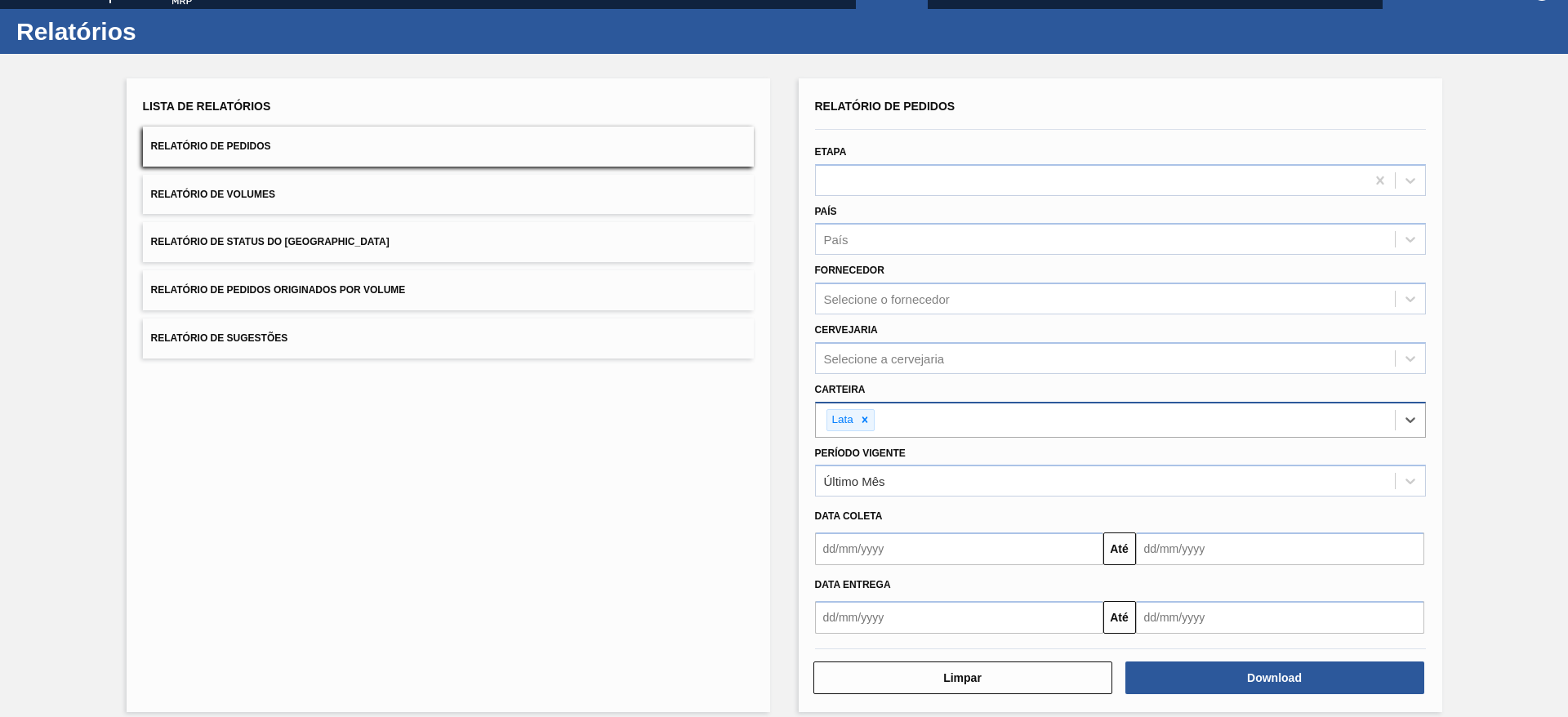
scroll to position [43, 0]
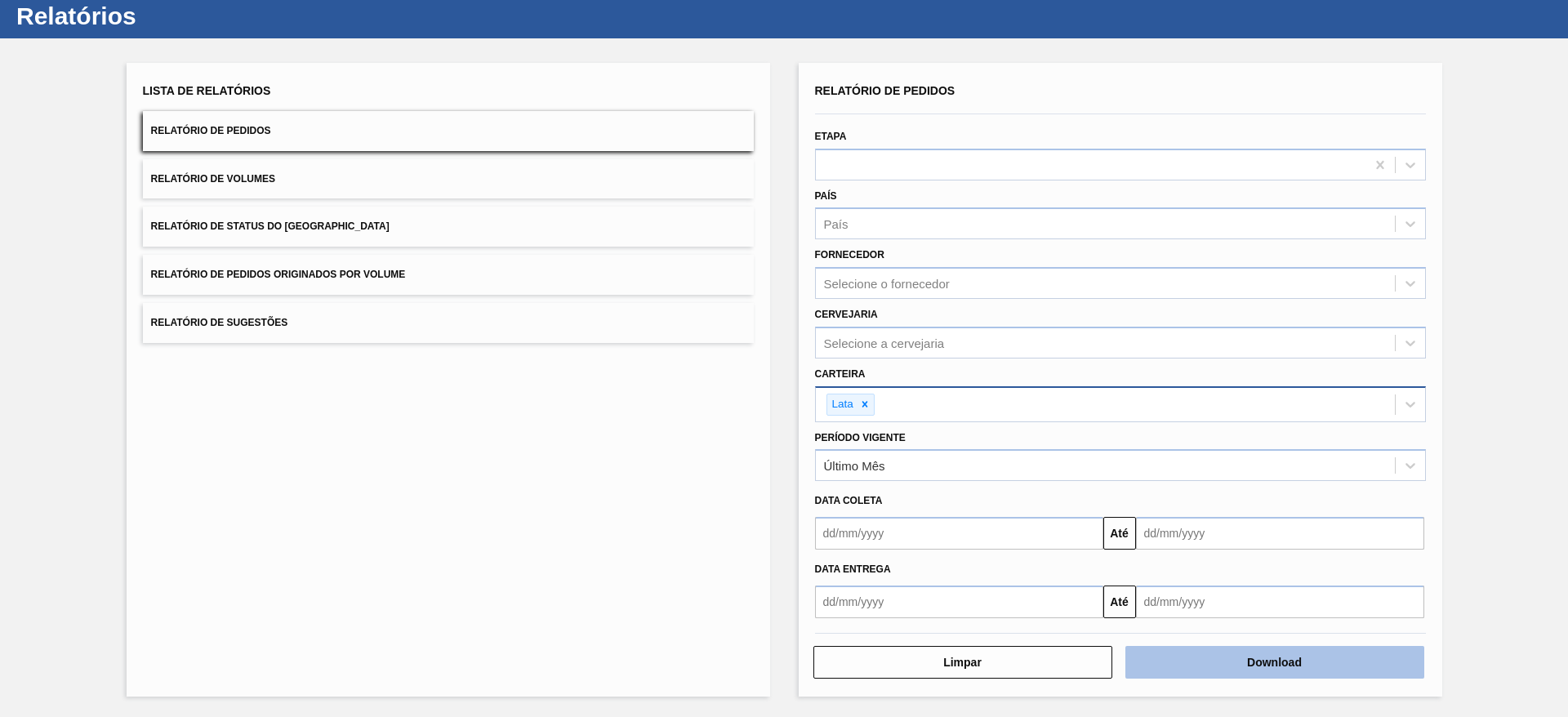
click at [1261, 666] on button "Download" at bounding box center [1274, 663] width 299 height 33
click at [1242, 660] on button "Download" at bounding box center [1274, 663] width 299 height 33
